Goal: Information Seeking & Learning: Learn about a topic

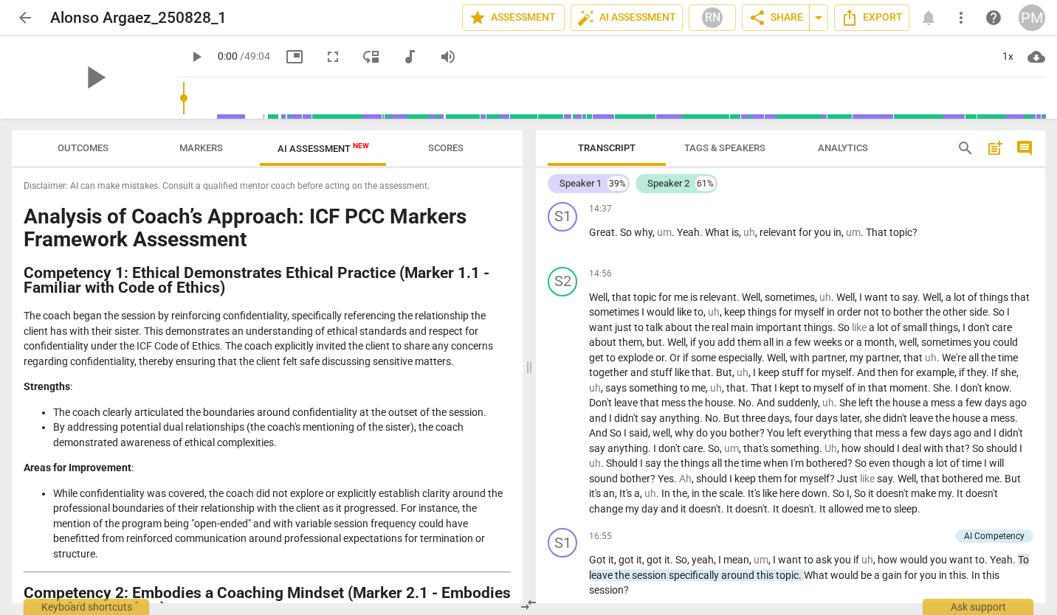
scroll to position [2065, 0]
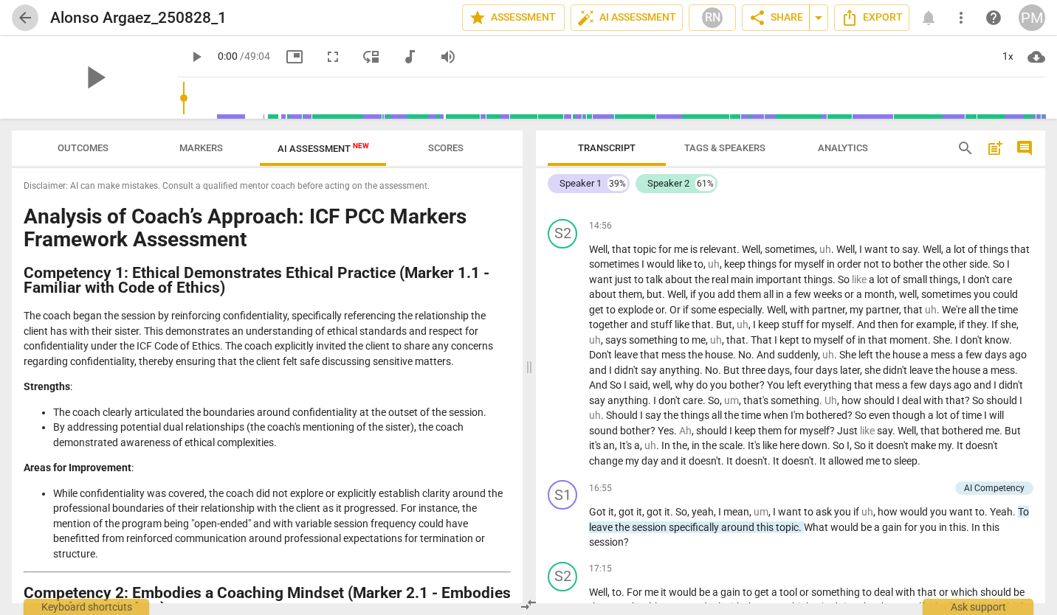
click at [25, 13] on span "arrow_back" at bounding box center [25, 18] width 18 height 18
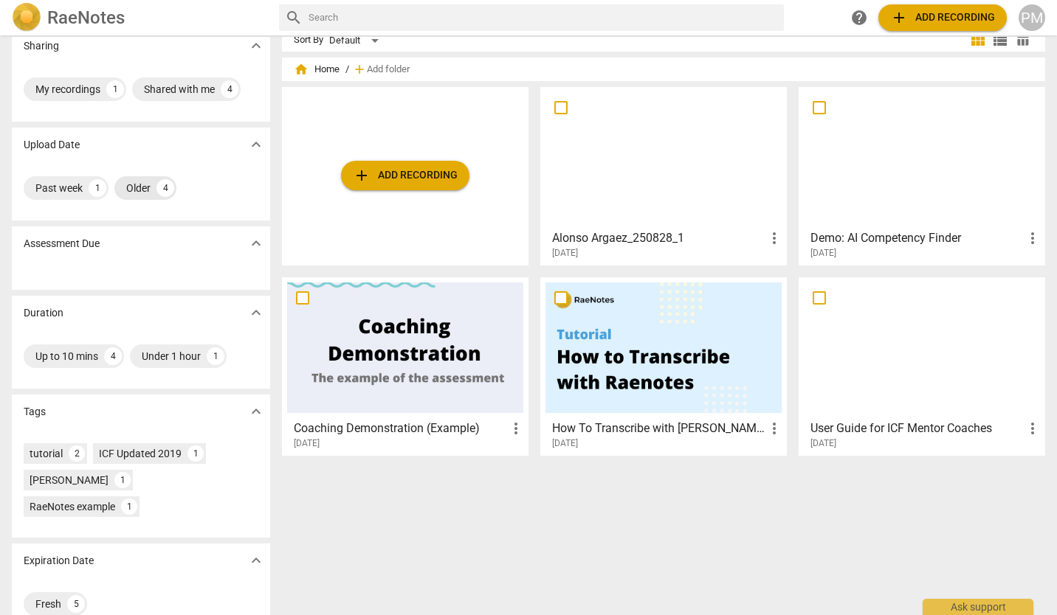
scroll to position [19, 0]
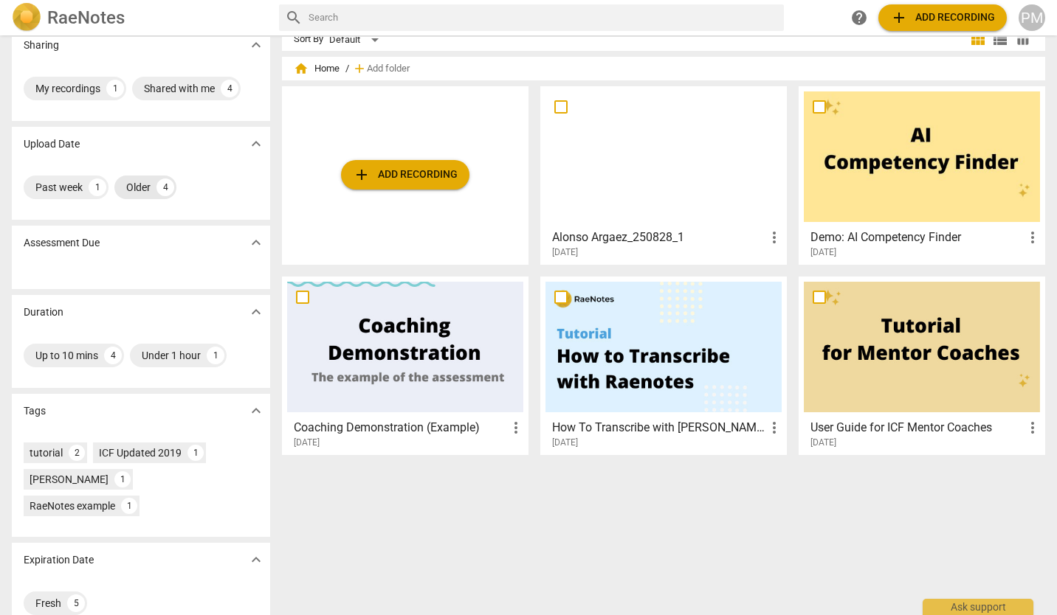
click at [143, 184] on div "Older" at bounding box center [138, 187] width 24 height 15
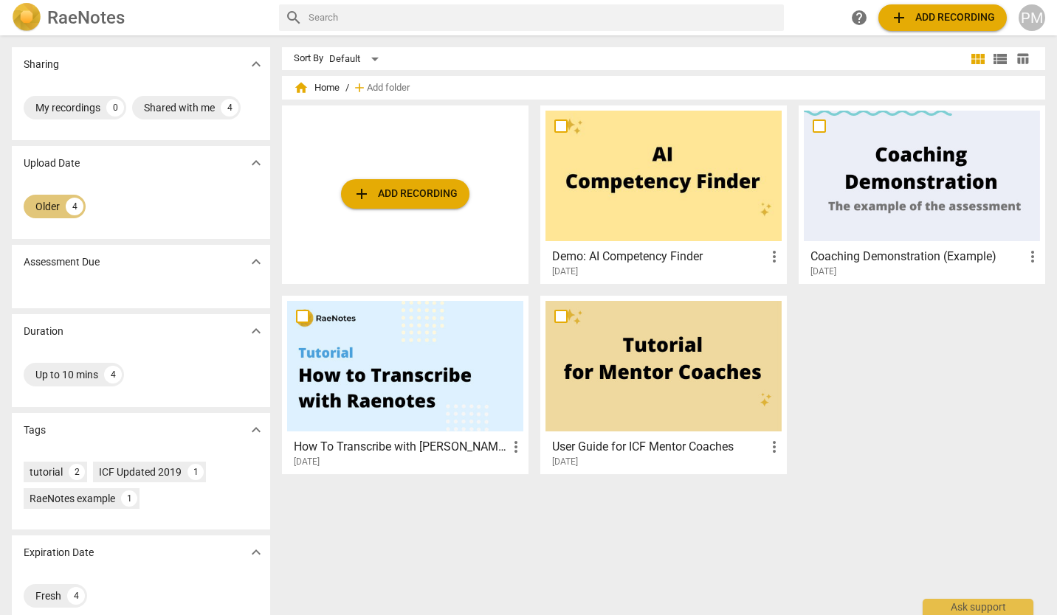
click at [54, 209] on div "Older" at bounding box center [47, 206] width 24 height 15
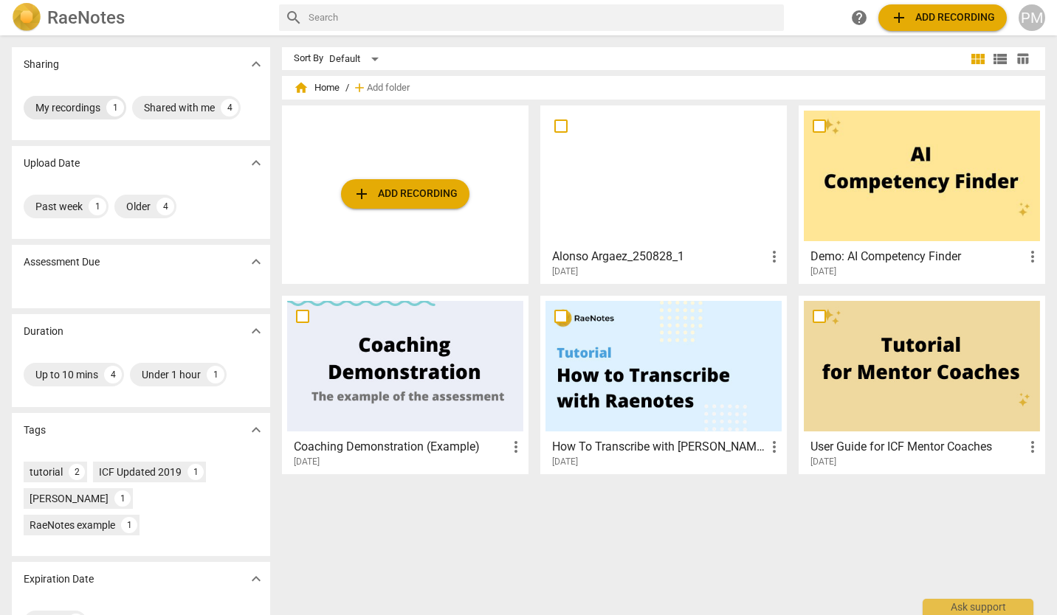
click at [62, 110] on div "My recordings" at bounding box center [67, 107] width 65 height 15
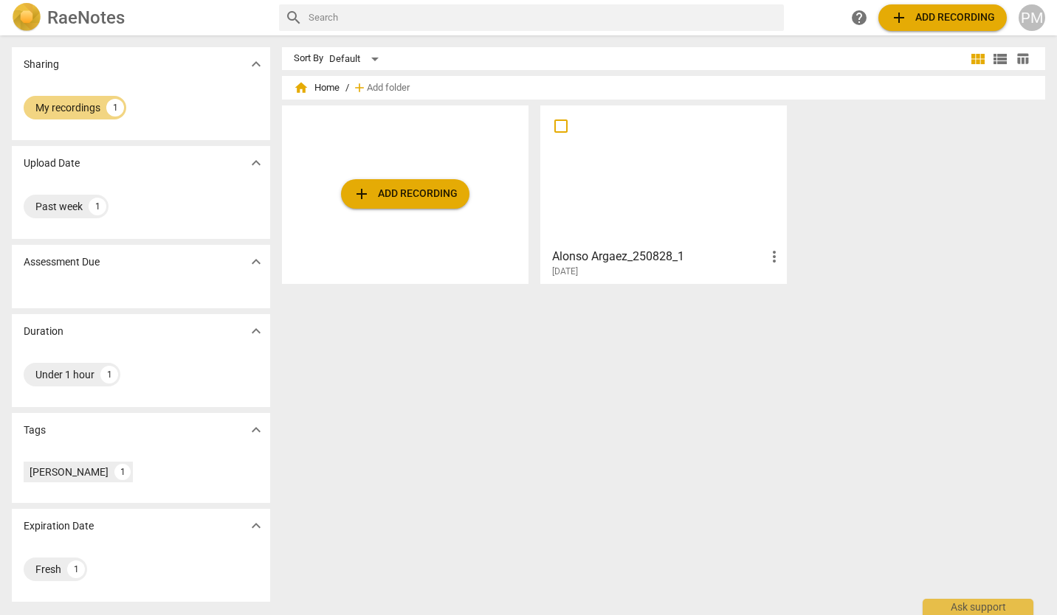
click at [665, 179] on div at bounding box center [663, 176] width 236 height 131
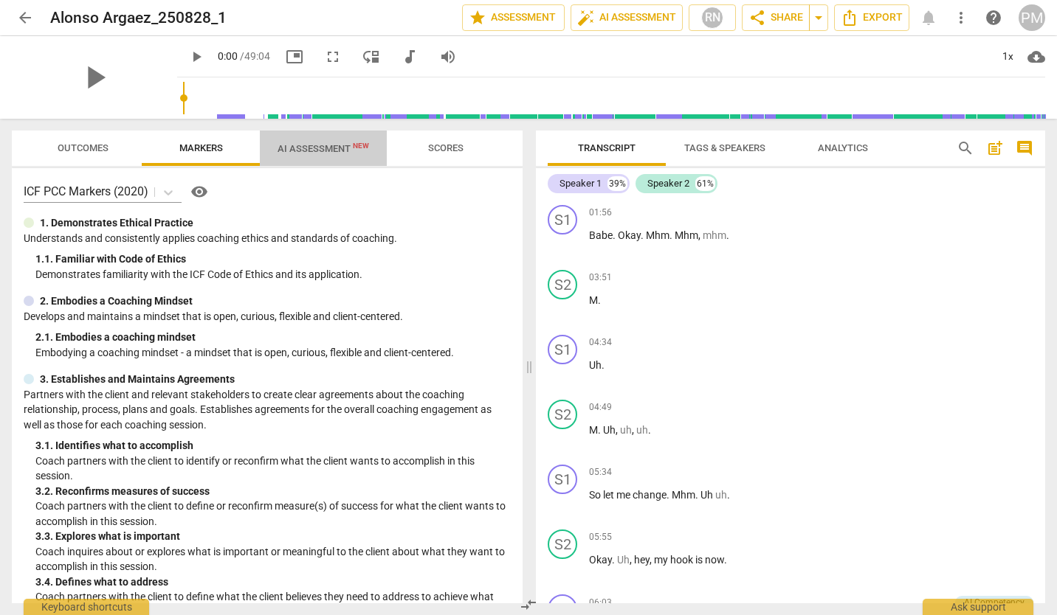
click at [311, 137] on span "AI Assessment New" at bounding box center [323, 148] width 127 height 22
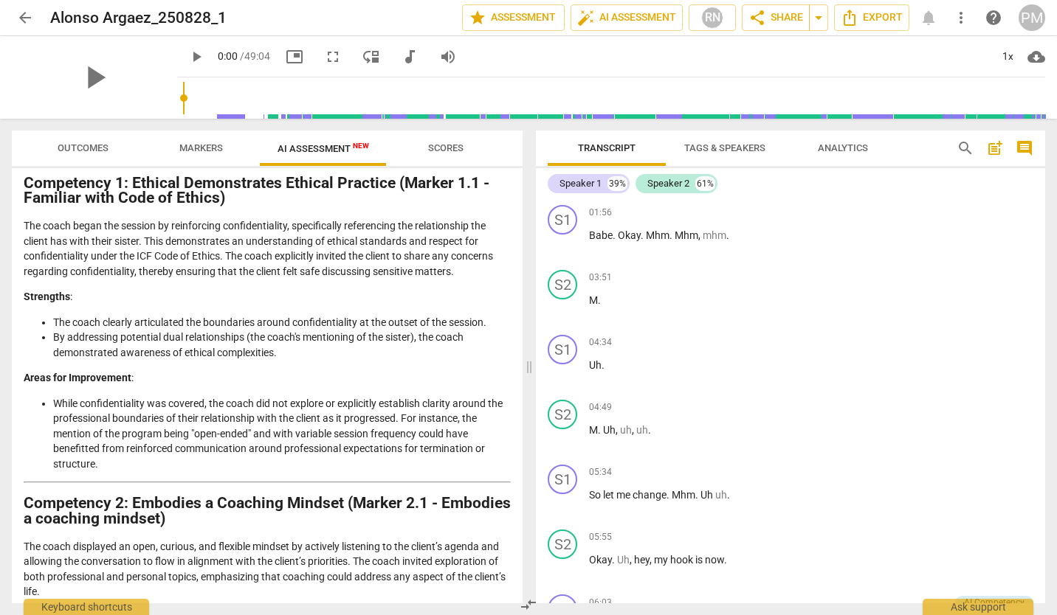
scroll to position [102, 0]
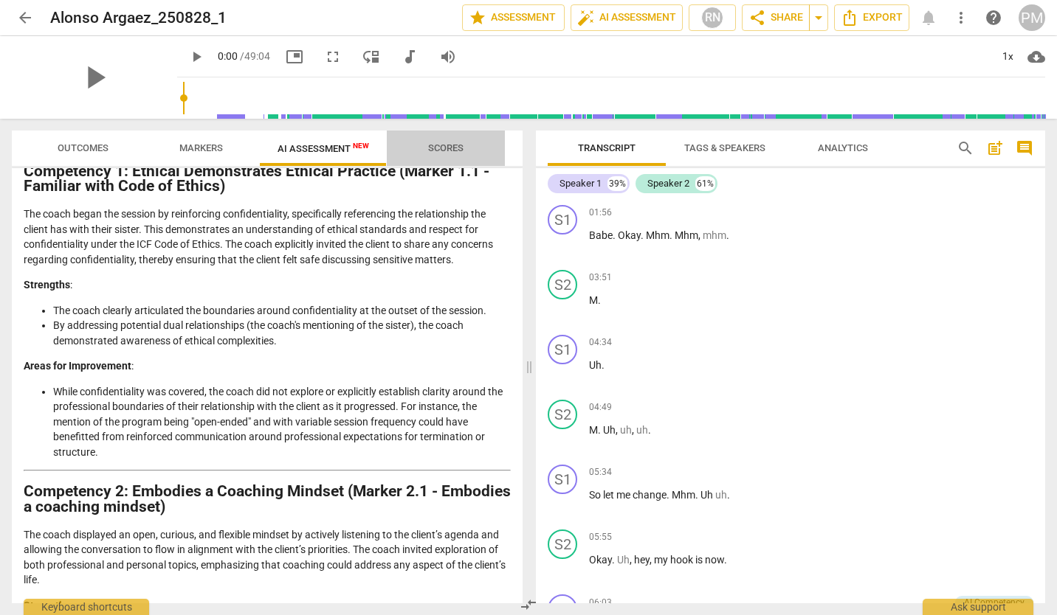
click at [446, 148] on span "Scores" at bounding box center [445, 147] width 35 height 11
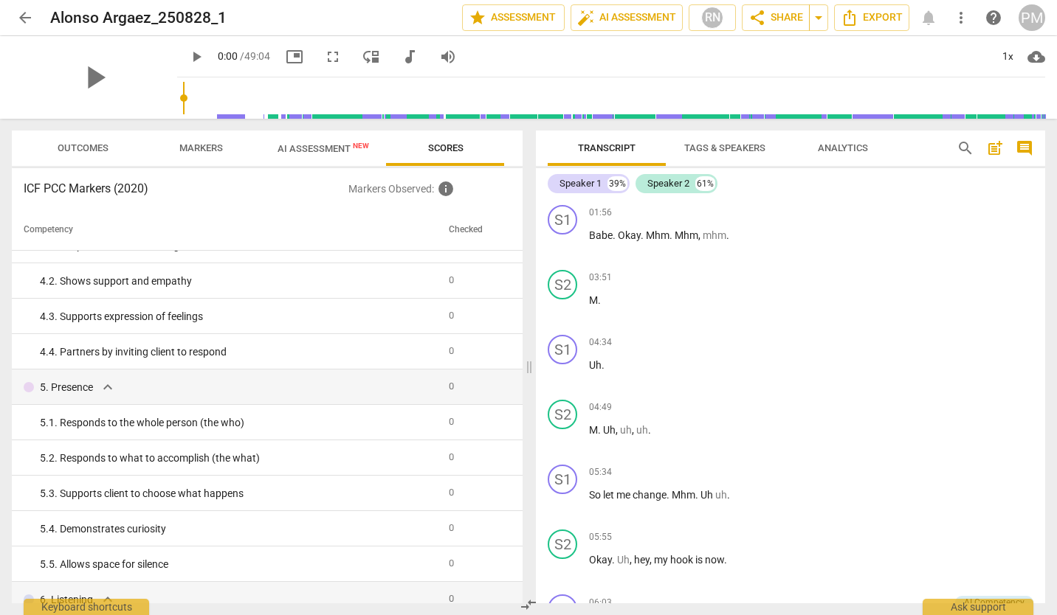
scroll to position [0, 0]
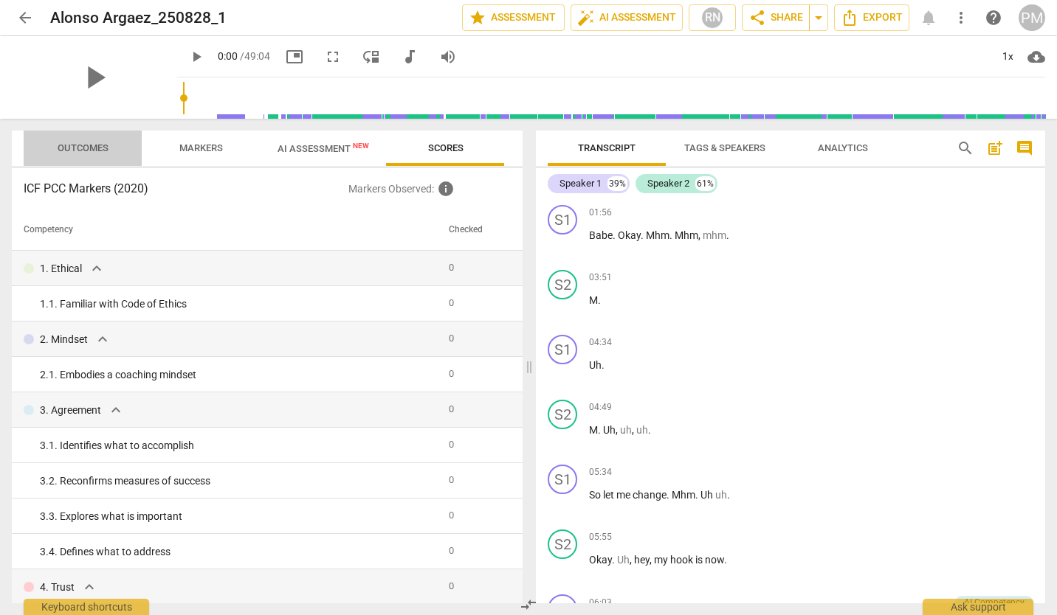
click at [84, 138] on button "Outcomes" at bounding box center [83, 148] width 118 height 35
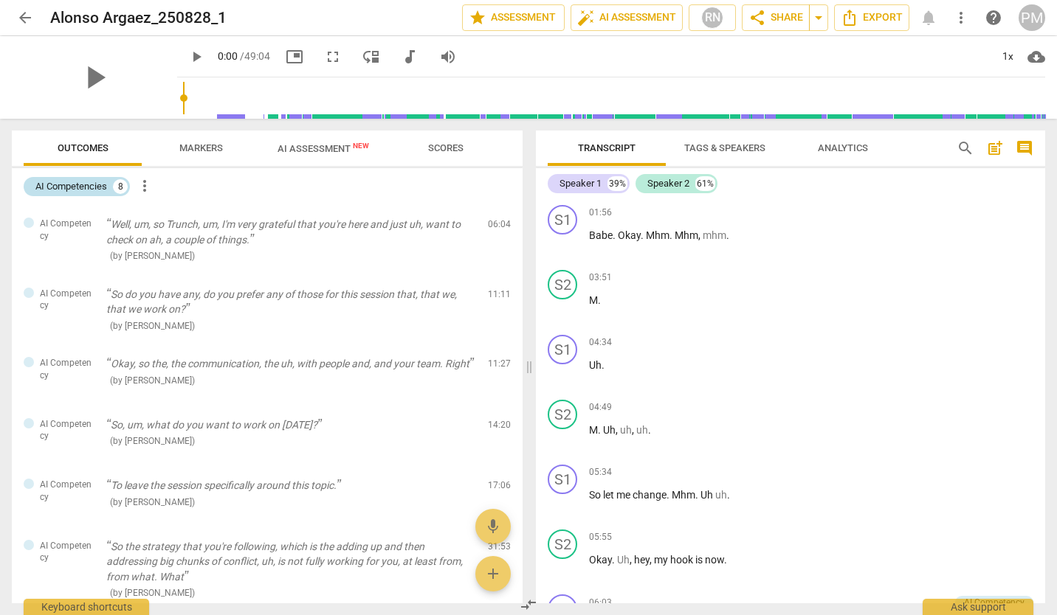
click at [76, 183] on div "AI Competencies" at bounding box center [71, 186] width 72 height 15
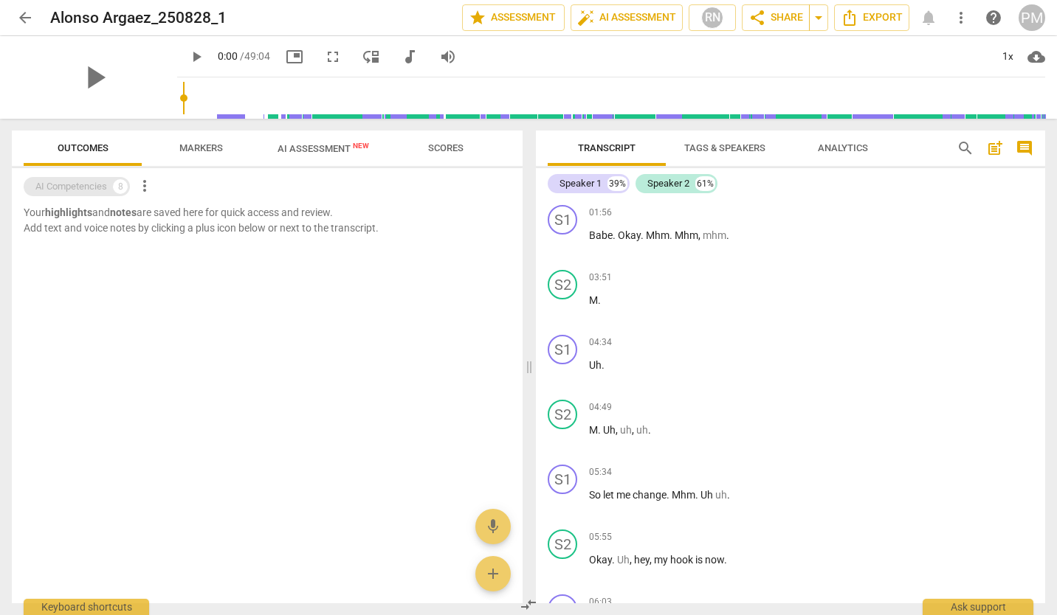
click at [79, 179] on div "AI Competencies" at bounding box center [71, 186] width 72 height 15
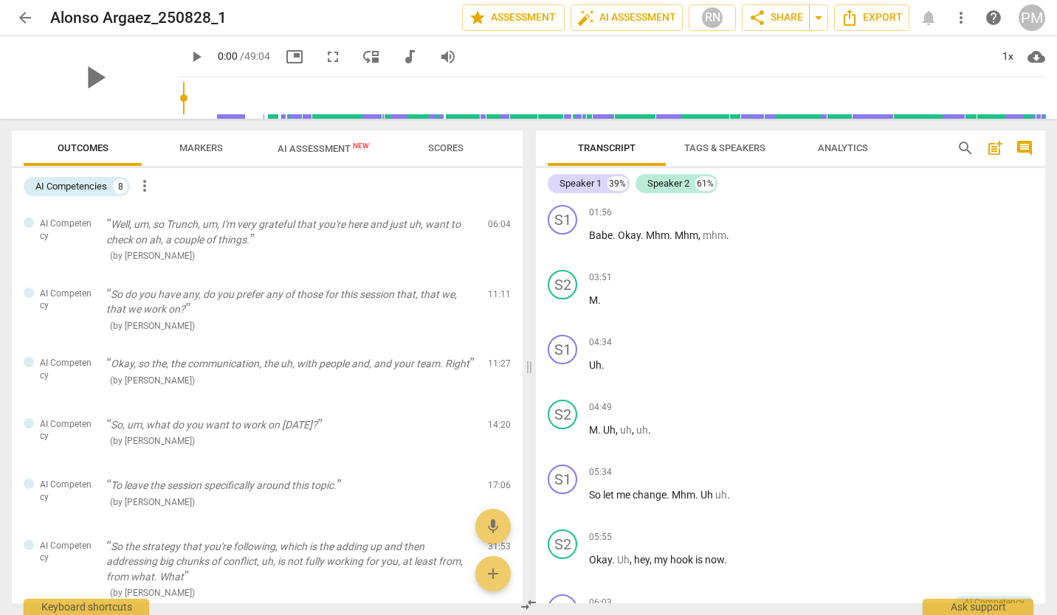
click at [301, 146] on span "AI Assessment New" at bounding box center [322, 148] width 91 height 11
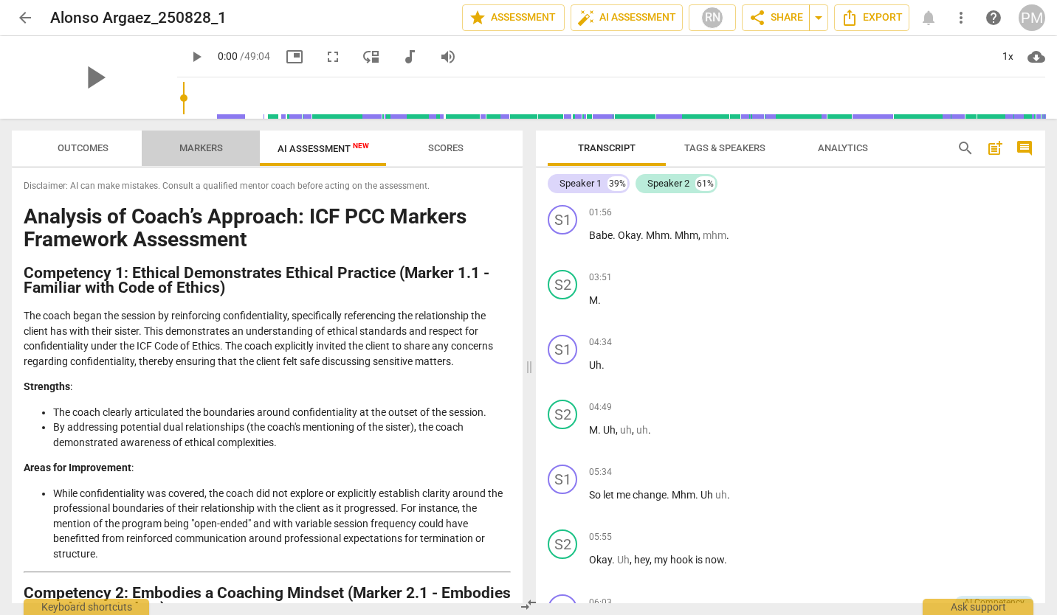
click at [184, 149] on span "Markers" at bounding box center [201, 147] width 44 height 11
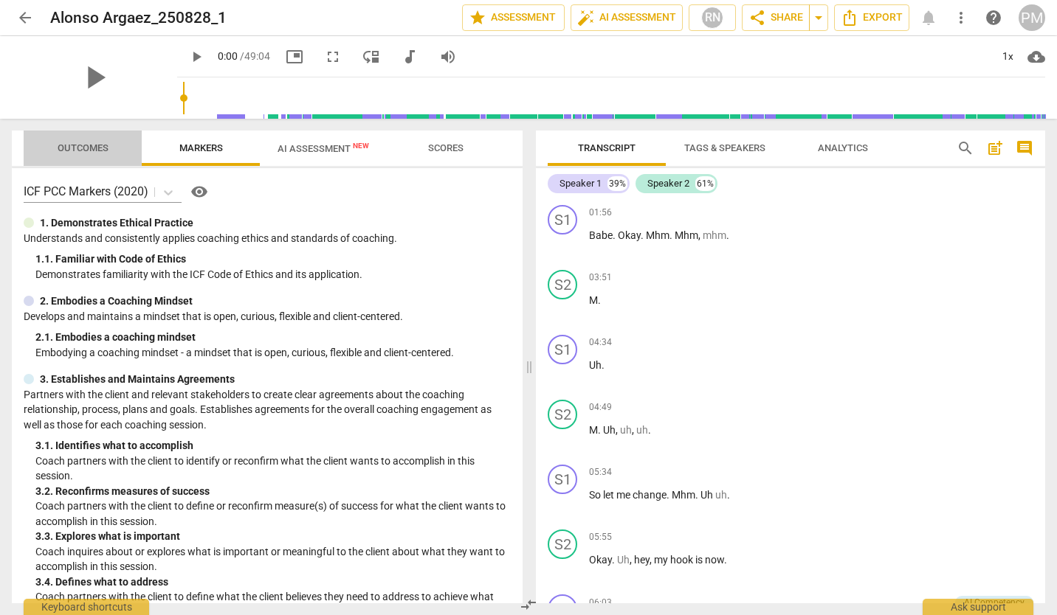
click at [80, 153] on span "Outcomes" at bounding box center [83, 147] width 51 height 11
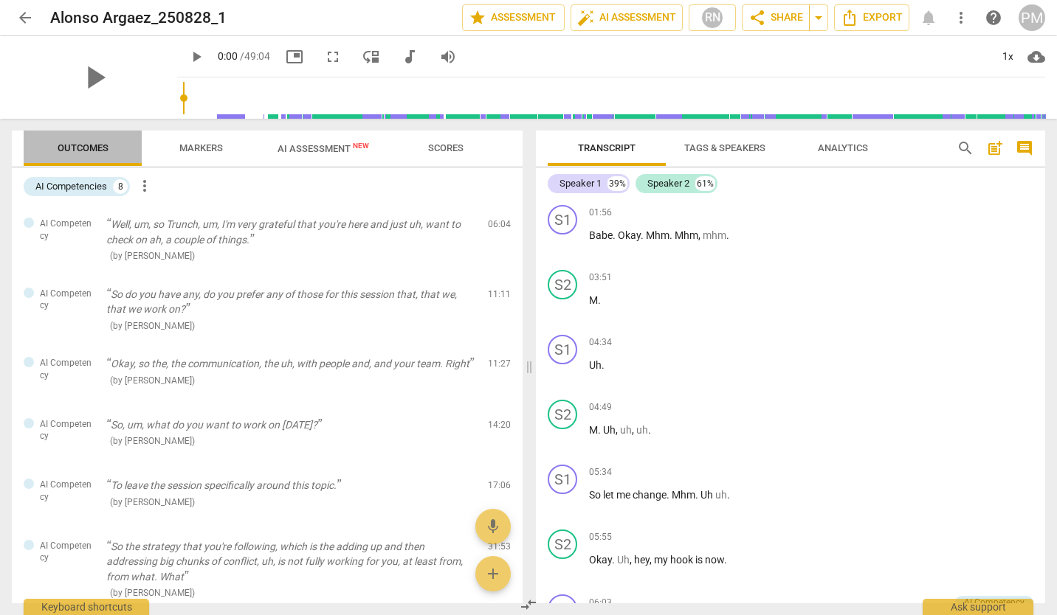
click at [80, 153] on span "Outcomes" at bounding box center [83, 147] width 51 height 11
click at [466, 148] on span "Scores" at bounding box center [445, 149] width 71 height 20
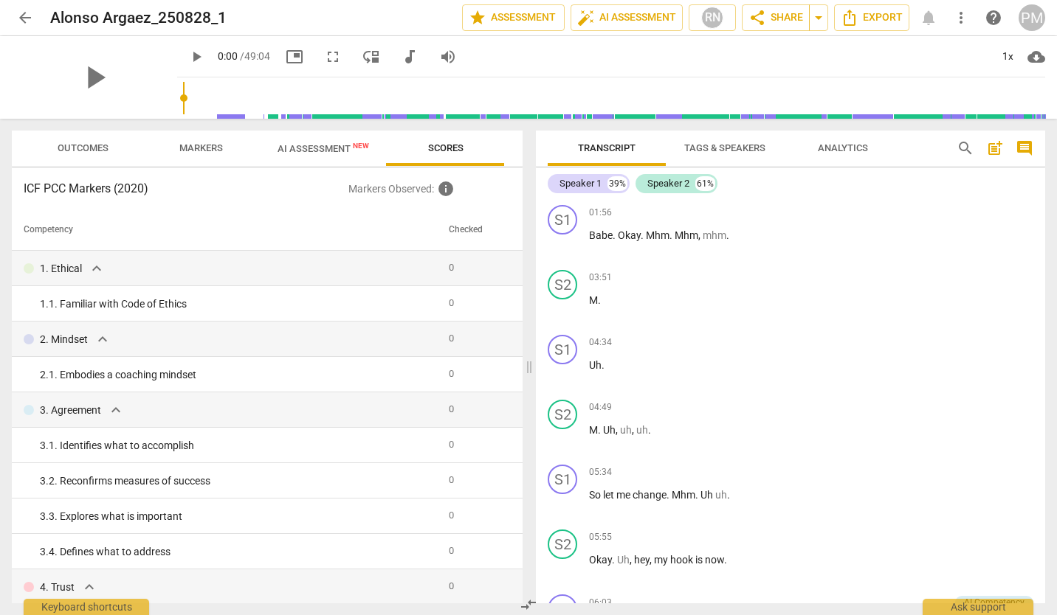
click at [840, 148] on span "Analytics" at bounding box center [843, 147] width 50 height 11
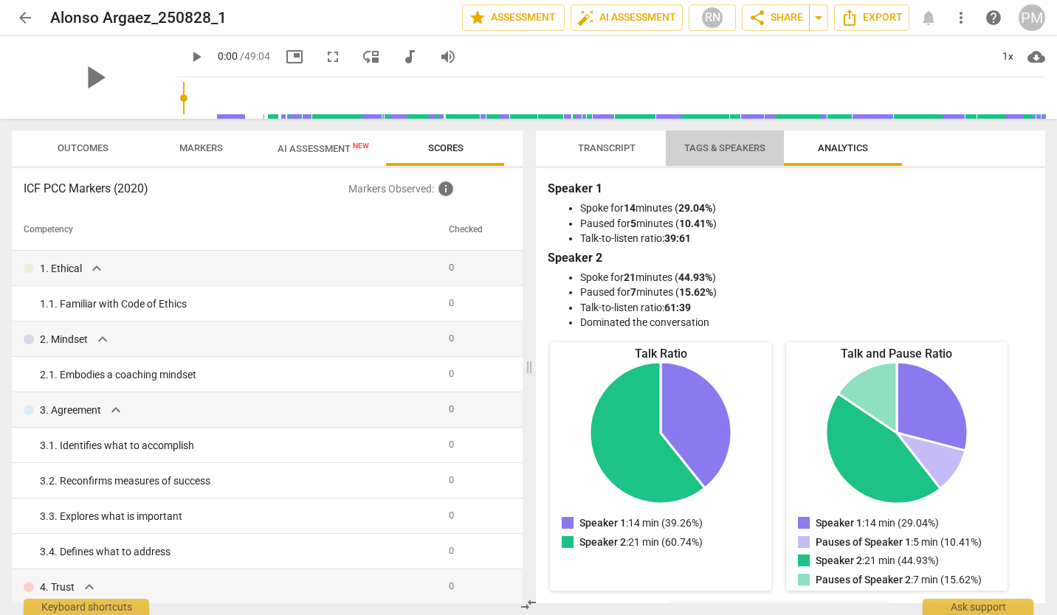
click at [719, 139] on span "Tags & Speakers" at bounding box center [724, 149] width 117 height 20
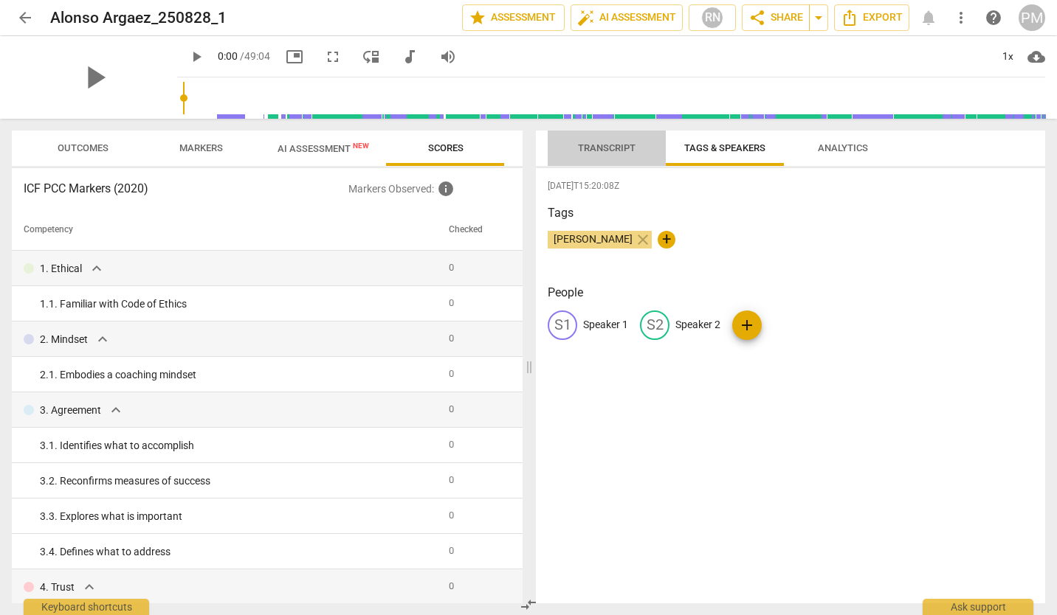
click at [584, 145] on span "Transcript" at bounding box center [607, 147] width 58 height 11
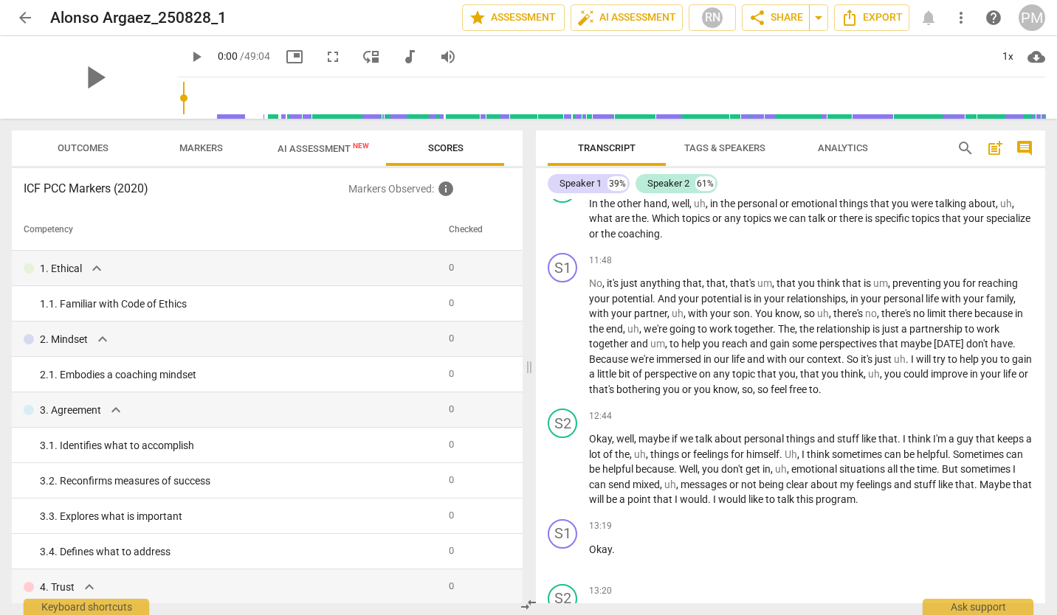
scroll to position [1357, 0]
